Goal: Transaction & Acquisition: Purchase product/service

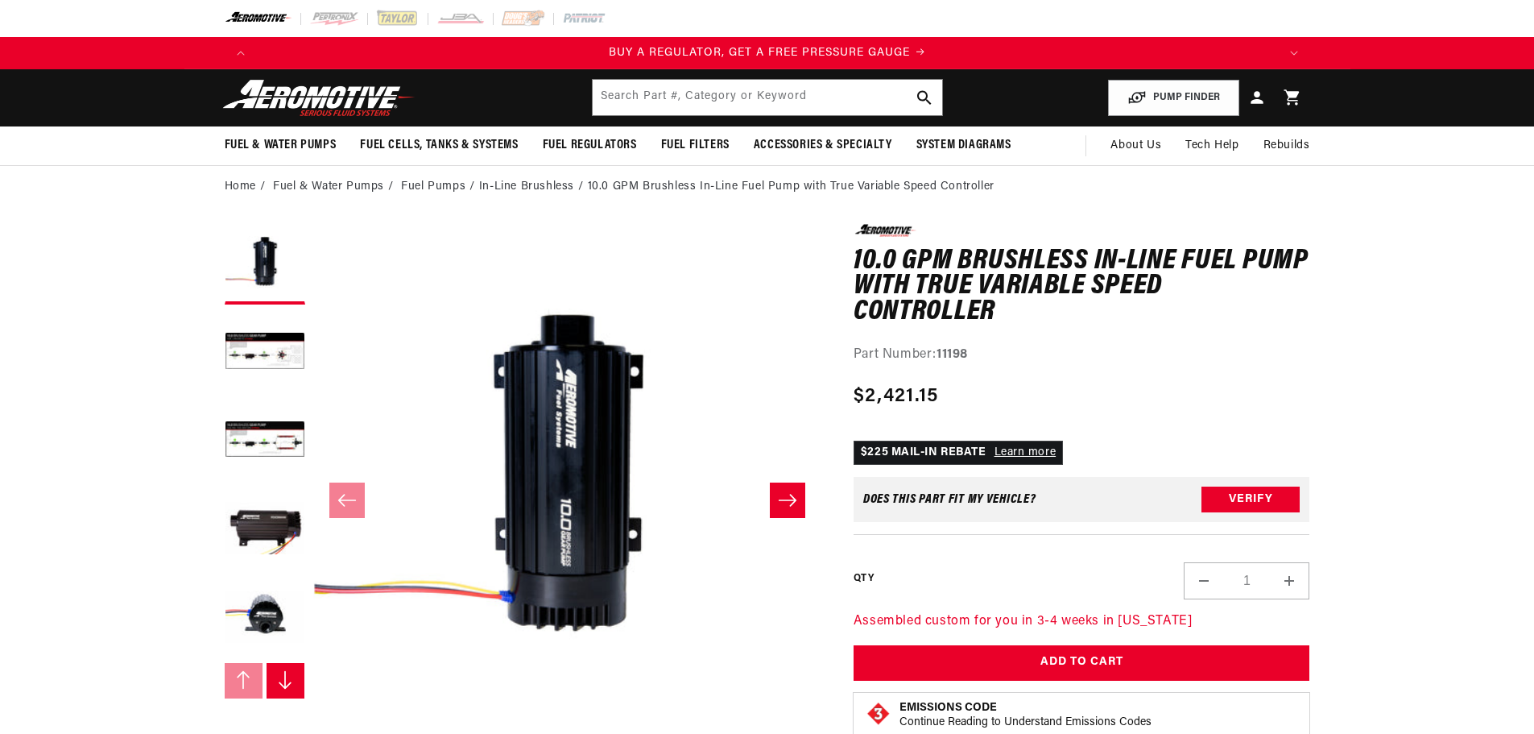
drag, startPoint x: 932, startPoint y: 396, endPoint x: 853, endPoint y: 396, distance: 78.9
click at [854, 396] on span "$2,421.15" at bounding box center [896, 396] width 85 height 29
drag, startPoint x: 935, startPoint y: 395, endPoint x: 856, endPoint y: 406, distance: 79.7
click at [856, 406] on div "Regular price $2,421.15 Sale price $2,421.15 Regular price Unit price / per" at bounding box center [1082, 405] width 457 height 47
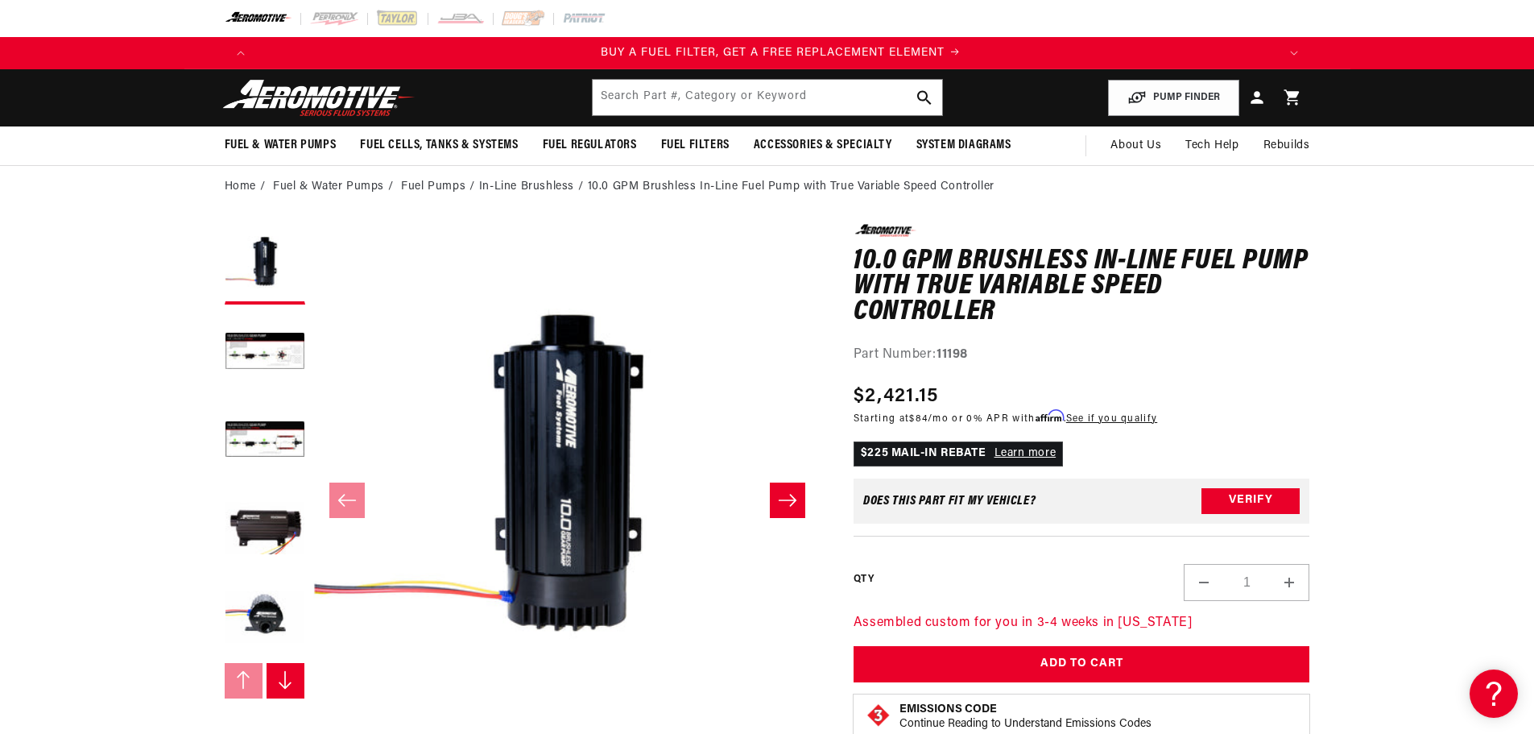
scroll to position [0, 1021]
drag, startPoint x: 855, startPoint y: 263, endPoint x: 889, endPoint y: 263, distance: 33.8
click at [889, 263] on h1 "10.0 GPM Brushless In-Line Fuel Pump with True Variable Speed Controller" at bounding box center [1082, 287] width 457 height 76
click at [927, 260] on h1 "10.0 GPM Brushless In-Line Fuel Pump with True Variable Speed Controller" at bounding box center [1082, 287] width 457 height 76
drag, startPoint x: 955, startPoint y: 262, endPoint x: 853, endPoint y: 261, distance: 102.3
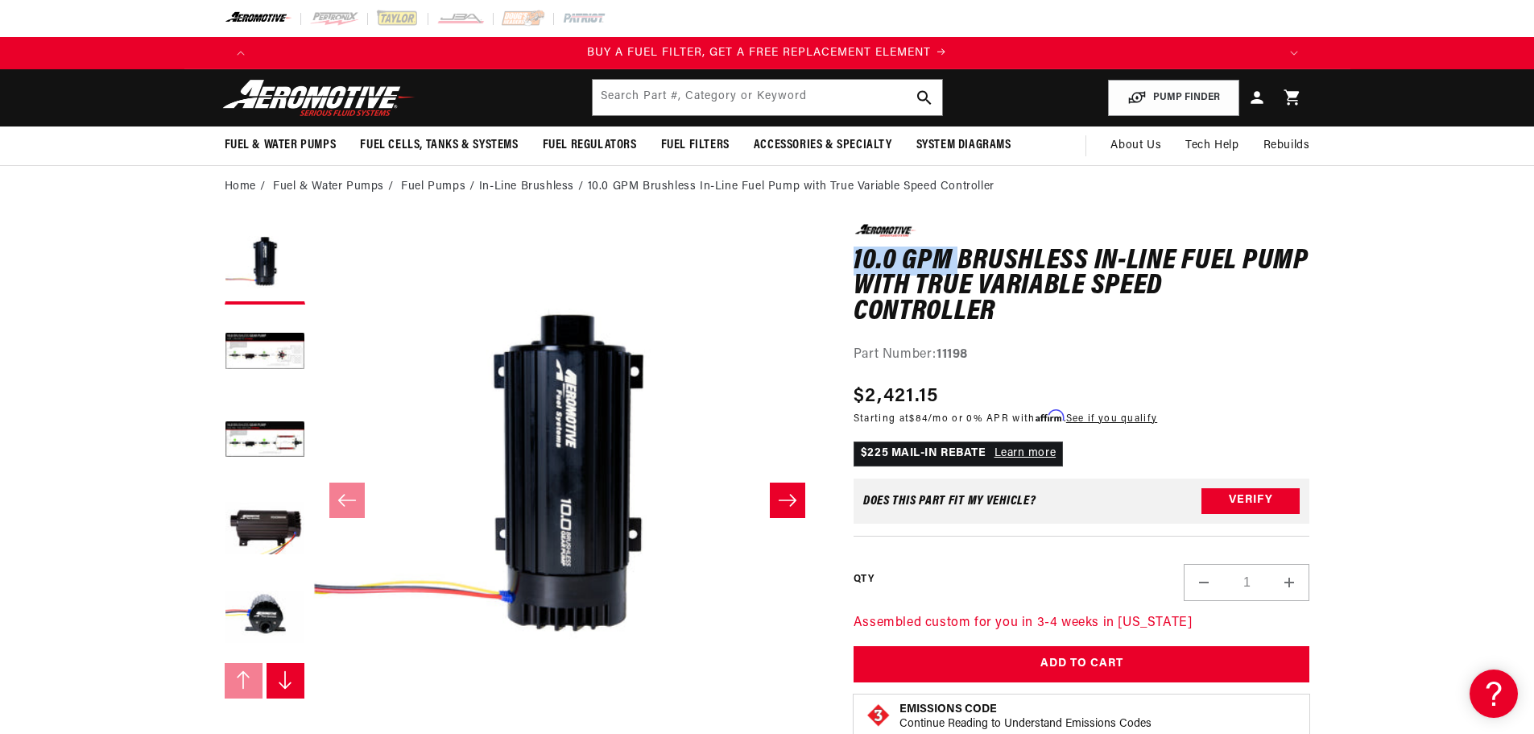
click at [854, 261] on h1 "10.0 GPM Brushless In-Line Fuel Pump with True Variable Speed Controller" at bounding box center [1082, 287] width 457 height 76
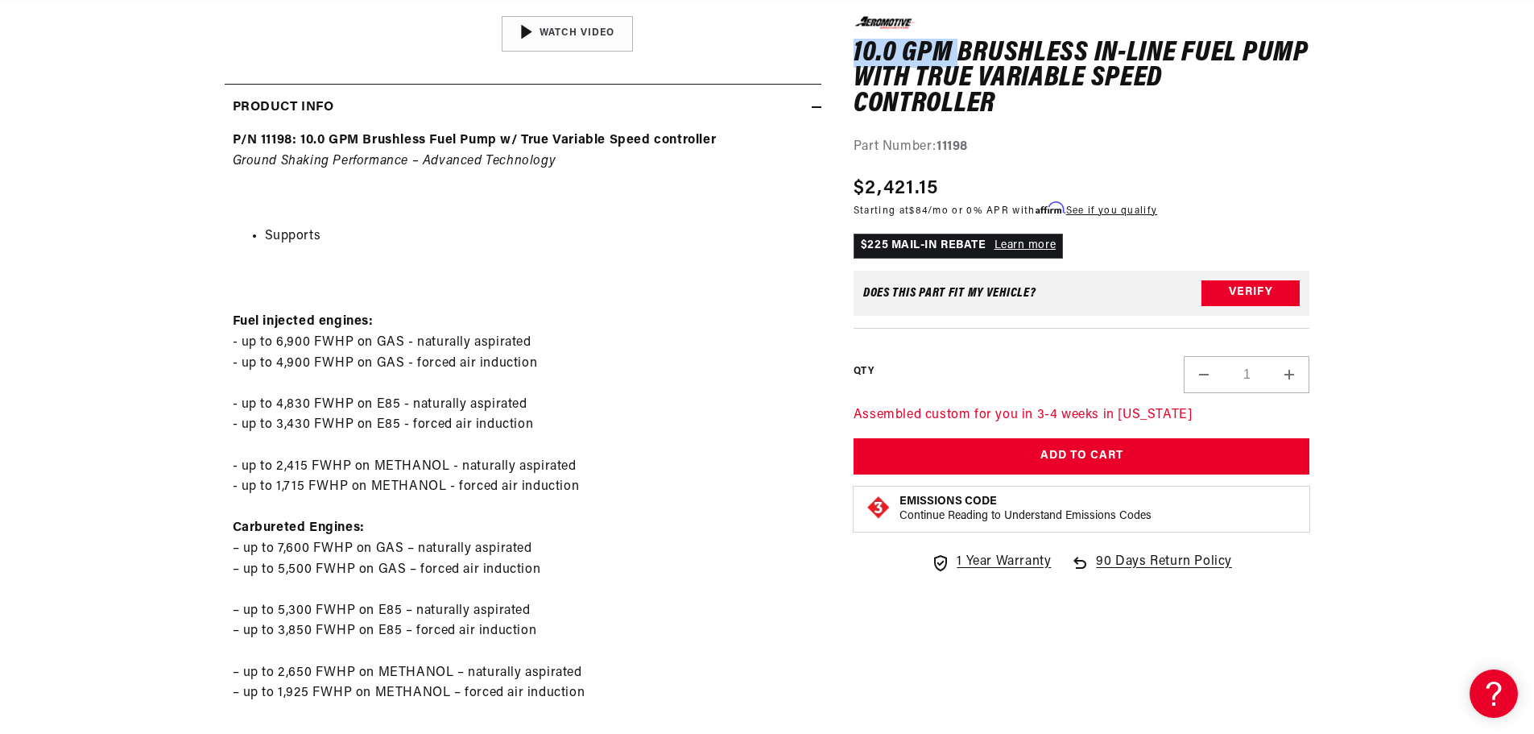
scroll to position [0, 0]
drag, startPoint x: 278, startPoint y: 365, endPoint x: 312, endPoint y: 365, distance: 34.6
click at [312, 365] on p "Fuel injected engines: - up to 6,900 FWHP on GAS - naturally aspirated - up to …" at bounding box center [523, 497] width 581 height 453
click at [555, 398] on p "Fuel injected engines: - up to 6,900 FWHP on GAS - naturally aspirated - up to …" at bounding box center [523, 497] width 581 height 453
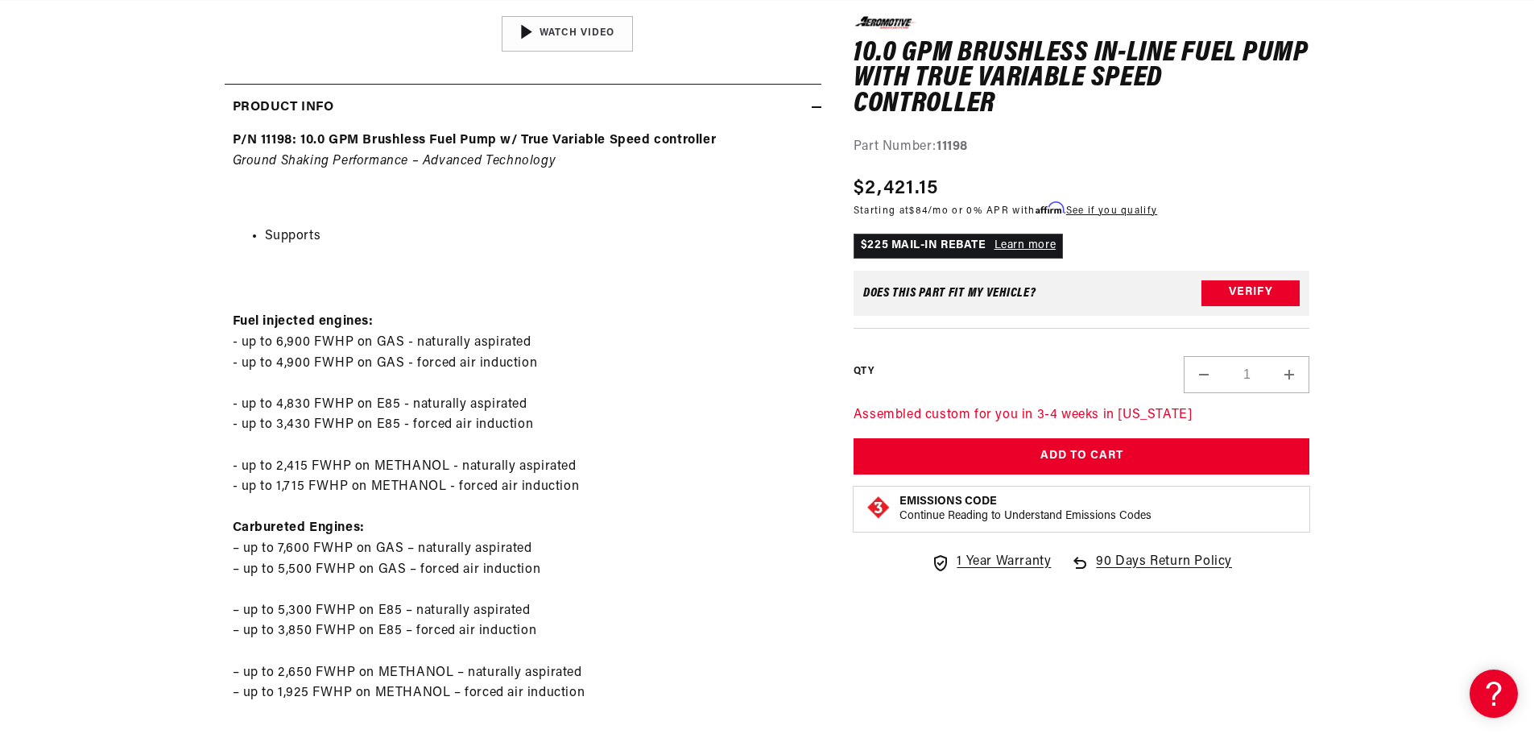
scroll to position [0, 0]
